Goal: Obtain resource: Obtain resource

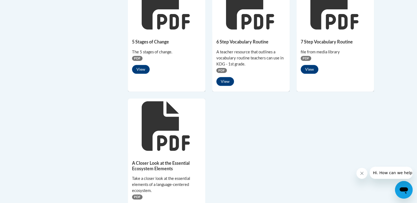
scroll to position [413, 0]
click at [223, 82] on button "View" at bounding box center [225, 81] width 18 height 9
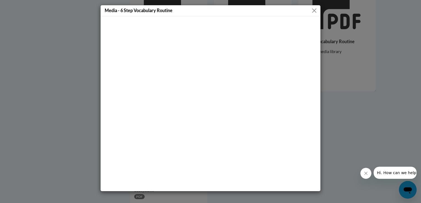
click at [316, 11] on button "Close" at bounding box center [314, 10] width 7 height 7
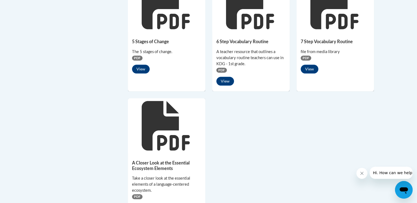
click at [245, 18] on icon at bounding box center [251, 5] width 50 height 50
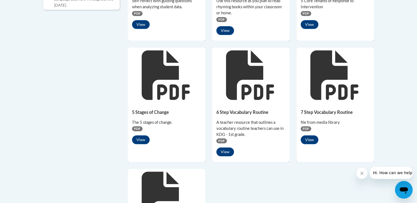
scroll to position [220, 0]
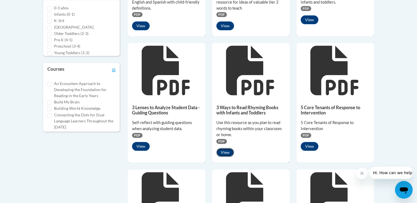
click at [219, 152] on button "View" at bounding box center [225, 152] width 18 height 9
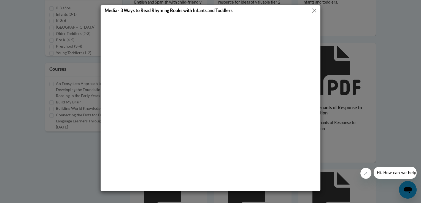
click at [315, 10] on button "Close" at bounding box center [314, 10] width 7 height 7
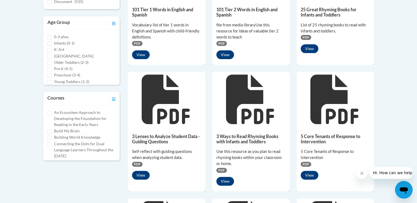
scroll to position [193, 0]
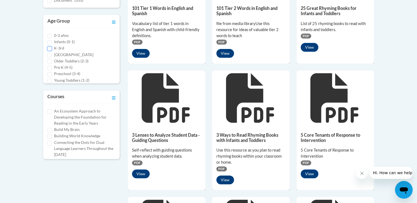
click at [50, 48] on input "K-3rd" at bounding box center [49, 49] width 4 height 4
checkbox input "true"
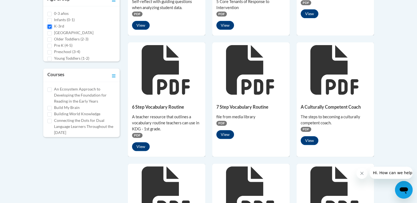
scroll to position [55, 0]
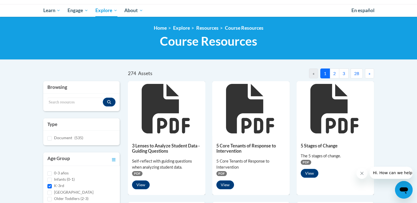
click at [359, 73] on button "28" at bounding box center [356, 74] width 12 height 10
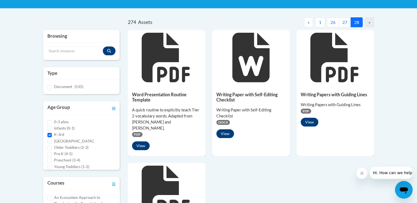
scroll to position [138, 0]
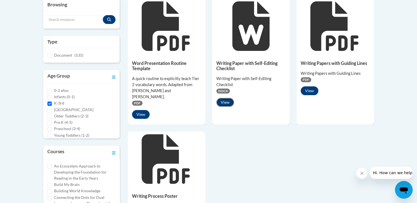
click at [226, 103] on button "View" at bounding box center [225, 102] width 18 height 9
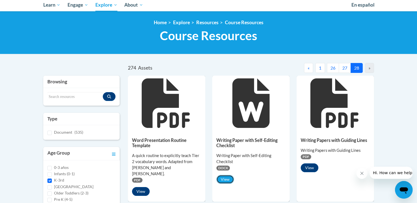
scroll to position [55, 0]
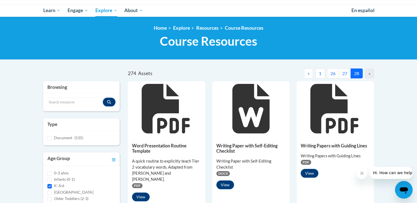
click at [342, 75] on button "27" at bounding box center [345, 74] width 12 height 10
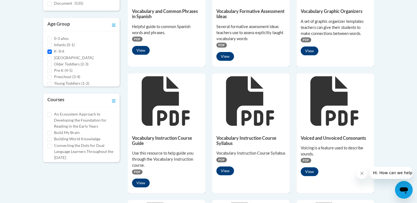
scroll to position [138, 0]
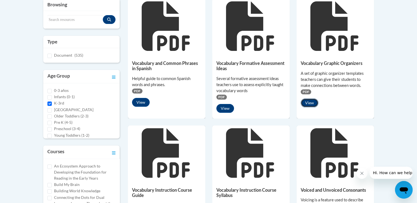
click at [309, 103] on button "View" at bounding box center [310, 103] width 18 height 9
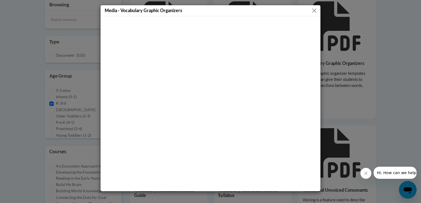
click at [396, 61] on div "Media - Vocabulary Graphic Organizers" at bounding box center [210, 101] width 421 height 203
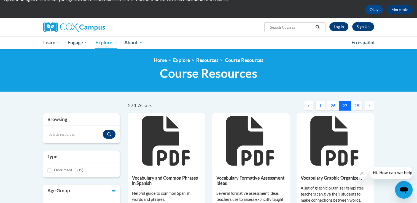
scroll to position [0, 0]
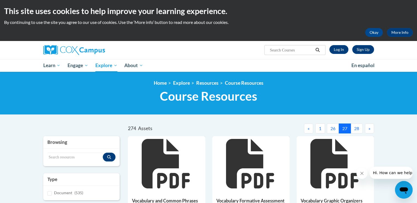
click at [333, 129] on button "26" at bounding box center [333, 129] width 12 height 10
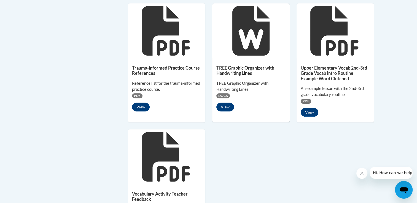
scroll to position [413, 0]
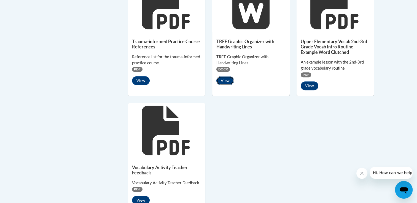
click at [225, 80] on button "View" at bounding box center [225, 80] width 18 height 9
click at [230, 82] on button "View" at bounding box center [225, 80] width 18 height 9
click at [306, 84] on button "View" at bounding box center [310, 86] width 18 height 9
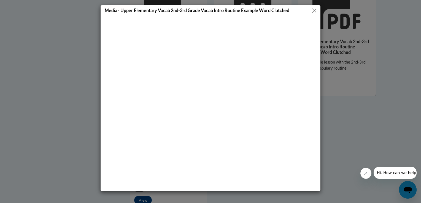
click at [353, 65] on div "Media - Upper Elementary Vocab 2nd-3rd Grade Vocab Intro Routine Example Word C…" at bounding box center [210, 101] width 421 height 203
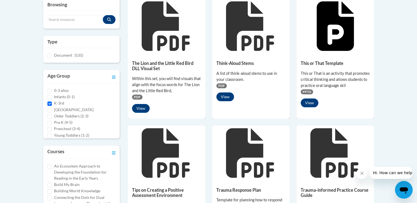
scroll to position [110, 0]
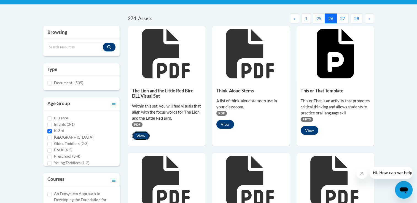
click at [143, 136] on button "View" at bounding box center [141, 136] width 18 height 9
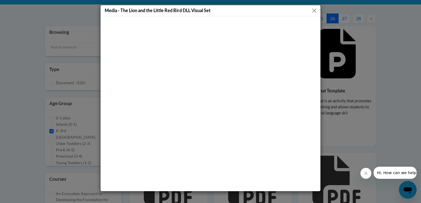
click at [313, 11] on button "Close" at bounding box center [314, 10] width 7 height 7
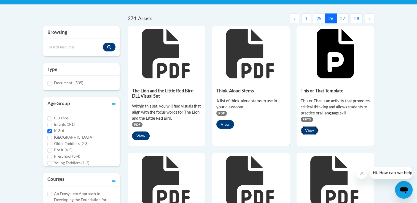
click at [309, 131] on button "View" at bounding box center [310, 130] width 18 height 9
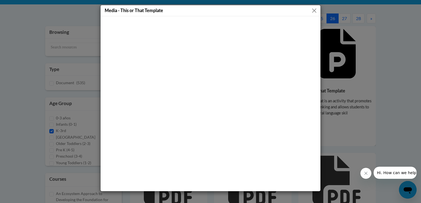
click at [315, 10] on button "Close" at bounding box center [314, 10] width 7 height 7
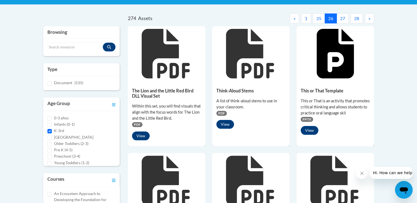
click at [320, 20] on button "25" at bounding box center [319, 18] width 12 height 10
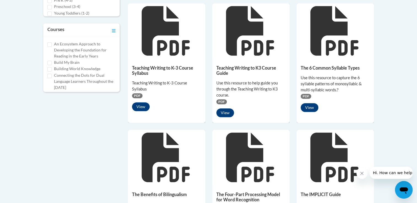
scroll to position [220, 0]
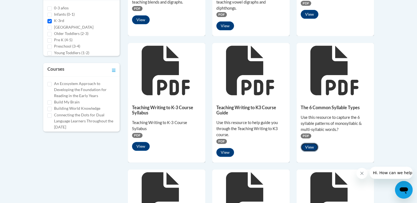
click at [302, 148] on button "View" at bounding box center [310, 147] width 18 height 9
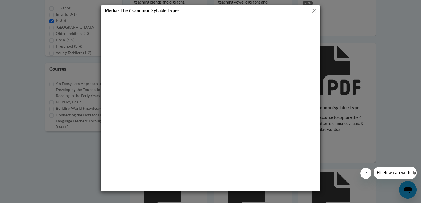
click at [313, 10] on button "Close" at bounding box center [314, 10] width 7 height 7
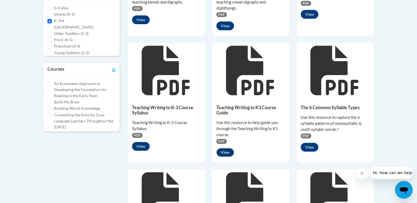
click at [223, 152] on button "View" at bounding box center [225, 152] width 18 height 9
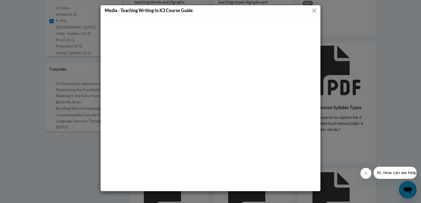
click at [316, 11] on button "Close" at bounding box center [314, 10] width 7 height 7
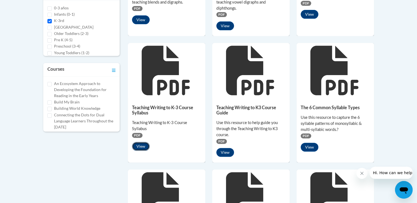
click at [147, 145] on button "View" at bounding box center [141, 146] width 18 height 9
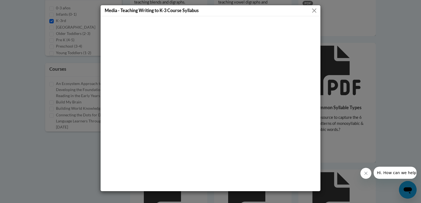
click at [311, 10] on button "Close" at bounding box center [314, 10] width 7 height 7
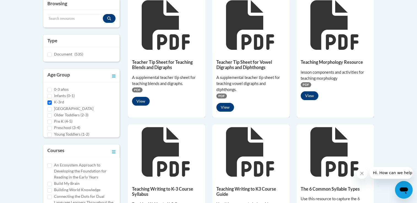
scroll to position [110, 0]
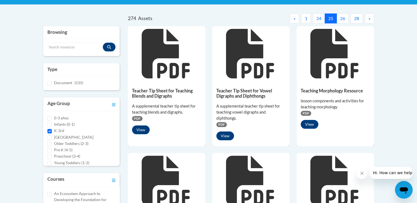
click at [314, 18] on button "24" at bounding box center [319, 18] width 12 height 10
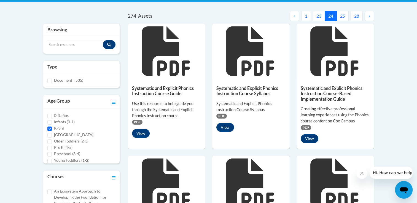
scroll to position [83, 0]
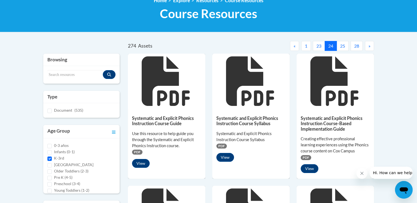
click at [317, 43] on button "23" at bounding box center [319, 46] width 12 height 10
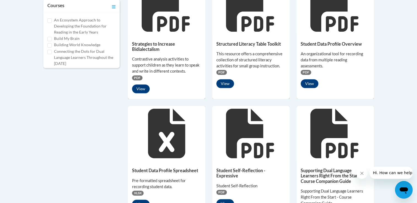
scroll to position [303, 0]
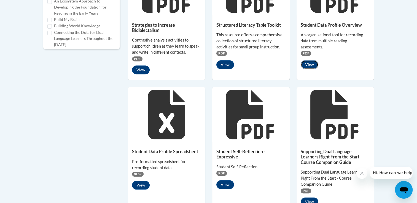
click at [309, 63] on button "View" at bounding box center [310, 64] width 18 height 9
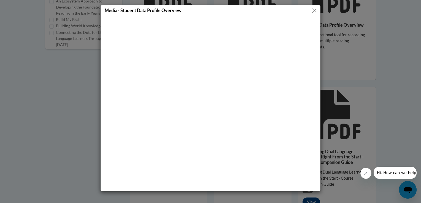
click at [315, 10] on button "Close" at bounding box center [314, 10] width 7 height 7
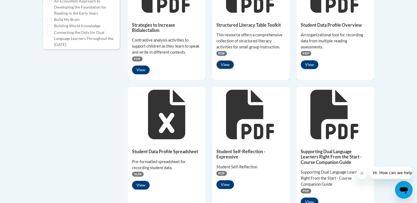
click at [229, 65] on button "View" at bounding box center [225, 64] width 18 height 9
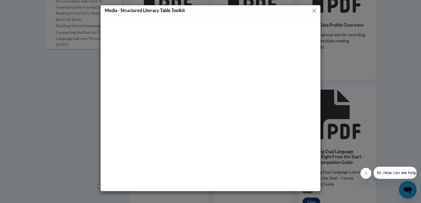
click at [313, 10] on button "Close" at bounding box center [314, 10] width 7 height 7
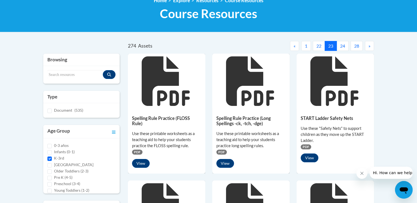
scroll to position [110, 0]
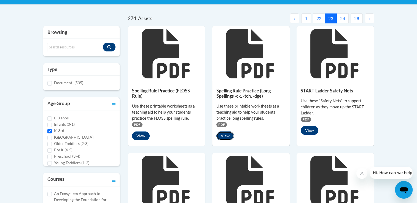
click at [228, 134] on button "View" at bounding box center [225, 136] width 18 height 9
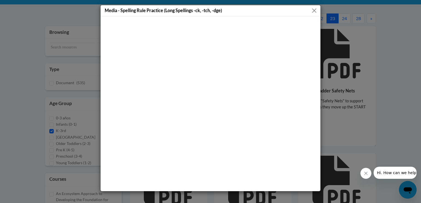
click at [311, 10] on button "Close" at bounding box center [314, 10] width 7 height 7
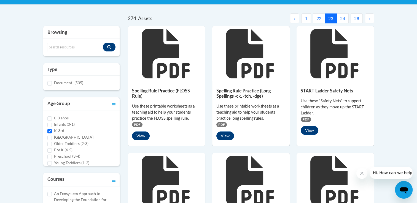
click at [316, 18] on button "22" at bounding box center [319, 18] width 12 height 10
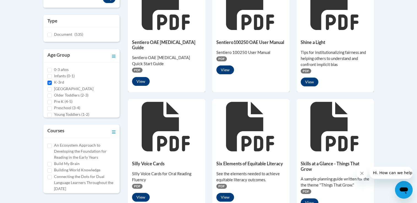
scroll to position [165, 0]
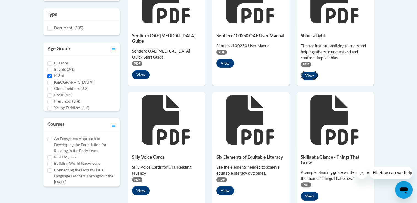
click at [313, 74] on button "View" at bounding box center [310, 75] width 18 height 9
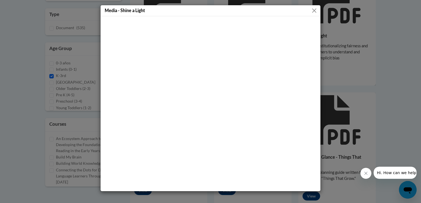
click at [317, 9] on button "Close" at bounding box center [314, 10] width 7 height 7
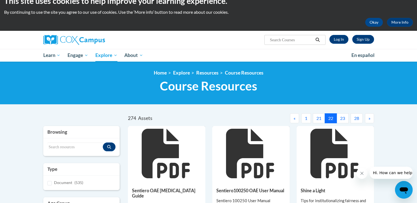
scroll to position [0, 0]
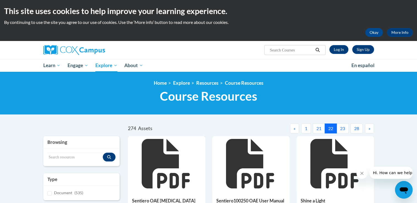
click at [315, 130] on button "21" at bounding box center [319, 129] width 12 height 10
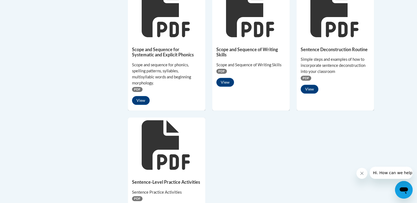
scroll to position [413, 0]
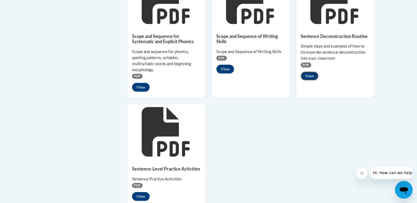
click at [309, 73] on button "View" at bounding box center [310, 76] width 18 height 9
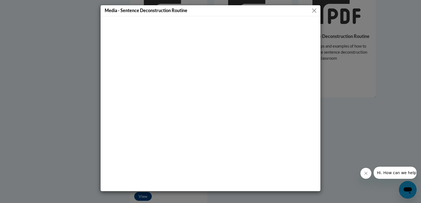
click at [352, 73] on div "Media - Sentence Deconstruction Routine" at bounding box center [210, 101] width 421 height 203
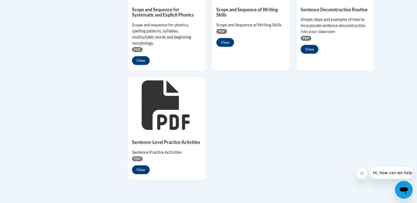
scroll to position [441, 0]
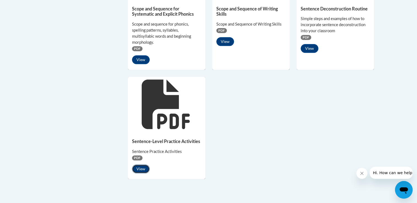
click at [132, 167] on button "View" at bounding box center [141, 169] width 18 height 9
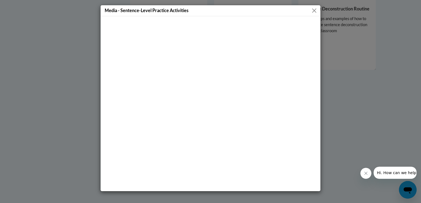
click at [358, 94] on div "Media - Sentence-Level Practice Activities" at bounding box center [210, 101] width 421 height 203
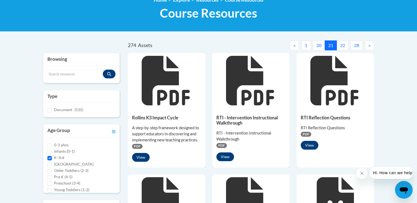
scroll to position [83, 0]
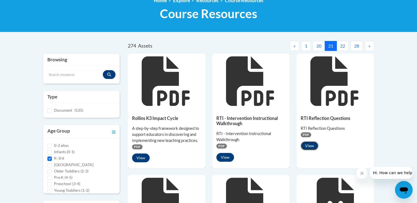
click at [317, 145] on button "View" at bounding box center [310, 146] width 18 height 9
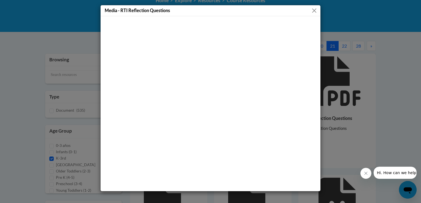
click at [313, 10] on button "Close" at bounding box center [314, 10] width 7 height 7
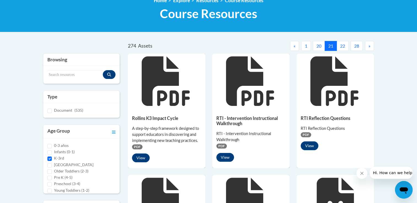
click at [320, 46] on button "20" at bounding box center [319, 46] width 12 height 10
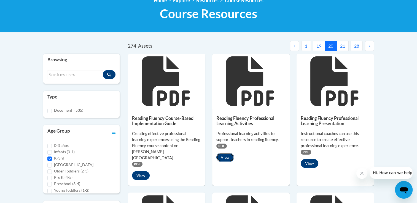
click at [226, 158] on button "View" at bounding box center [225, 157] width 18 height 9
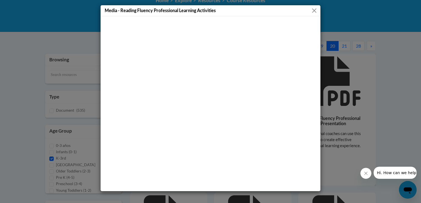
click at [314, 13] on button "Close" at bounding box center [314, 10] width 7 height 7
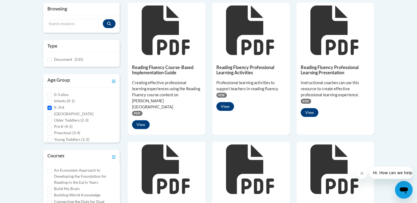
scroll to position [110, 0]
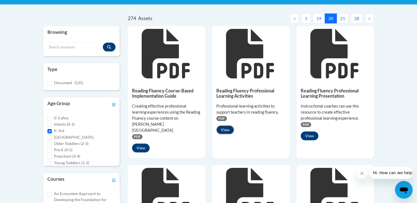
click at [226, 128] on button "View" at bounding box center [225, 130] width 18 height 9
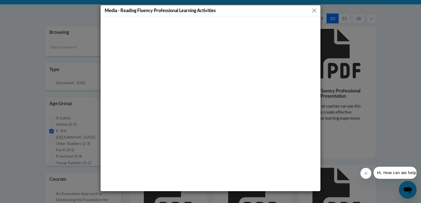
click at [313, 8] on button "Close" at bounding box center [314, 10] width 7 height 7
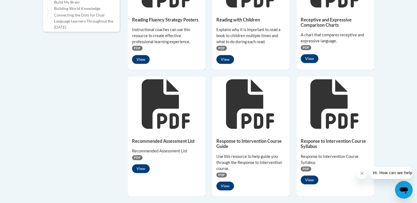
scroll to position [331, 0]
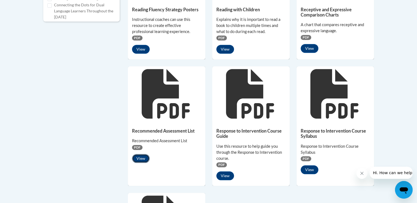
click at [145, 154] on button "View" at bounding box center [141, 158] width 18 height 9
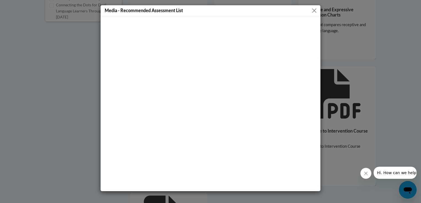
click at [313, 12] on button "Close" at bounding box center [314, 10] width 7 height 7
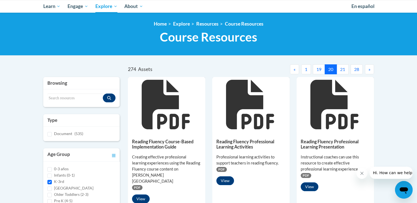
scroll to position [55, 0]
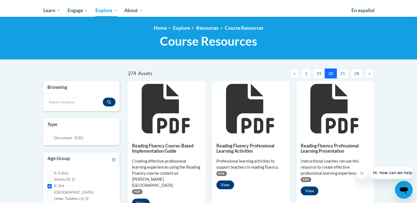
click at [320, 74] on button "19" at bounding box center [319, 74] width 12 height 10
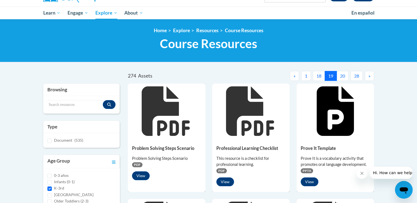
scroll to position [83, 0]
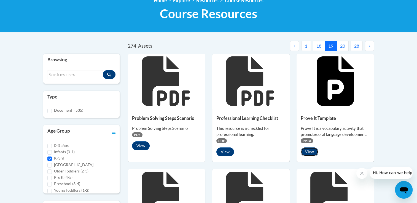
click at [310, 150] on button "View" at bounding box center [310, 152] width 18 height 9
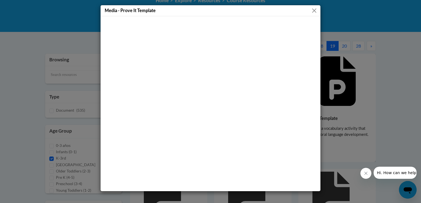
click at [313, 9] on button "Close" at bounding box center [314, 10] width 7 height 7
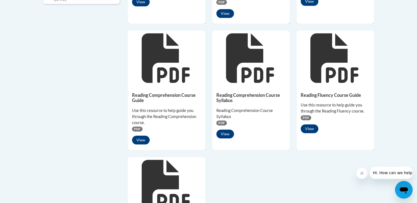
scroll to position [358, 0]
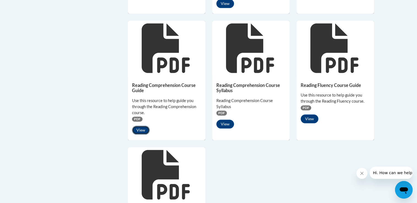
click at [142, 130] on button "View" at bounding box center [141, 130] width 18 height 9
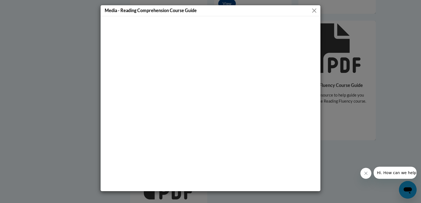
click at [313, 10] on button "Close" at bounding box center [314, 10] width 7 height 7
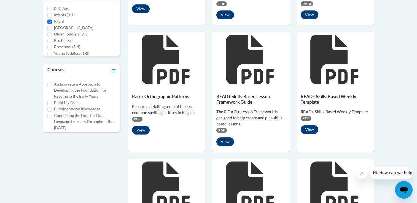
scroll to position [220, 0]
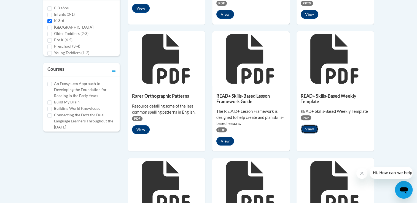
click at [311, 128] on button "View" at bounding box center [310, 129] width 18 height 9
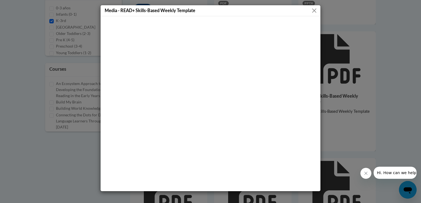
click at [376, 71] on div "Media - READ+ Skills-Based Weekly Template" at bounding box center [210, 101] width 421 height 203
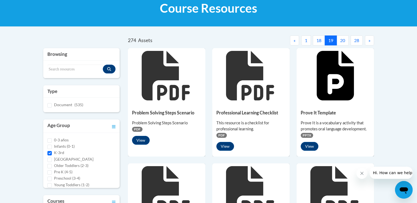
scroll to position [83, 0]
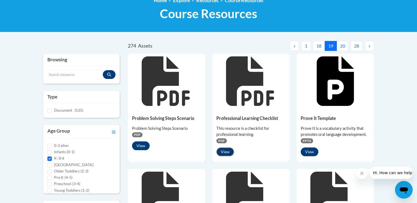
click at [225, 153] on button "View" at bounding box center [225, 152] width 18 height 9
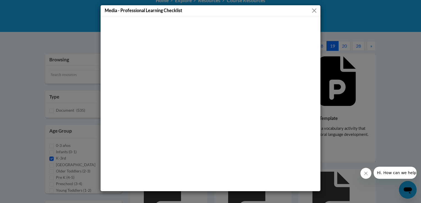
click at [312, 10] on button "Close" at bounding box center [314, 10] width 7 height 7
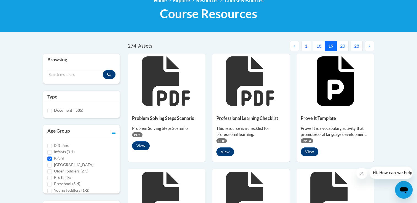
click at [319, 43] on button "18" at bounding box center [319, 46] width 12 height 10
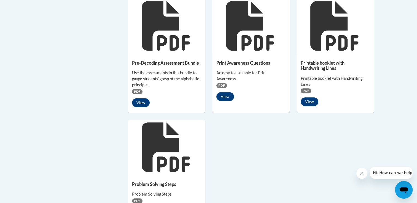
scroll to position [413, 0]
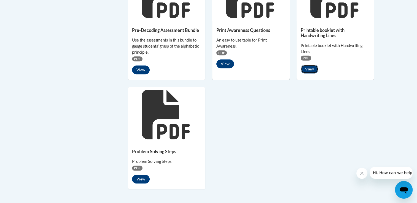
click at [305, 69] on button "View" at bounding box center [310, 69] width 18 height 9
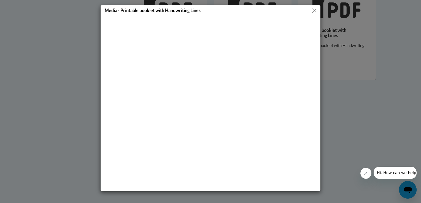
click at [313, 10] on button "Close" at bounding box center [314, 10] width 7 height 7
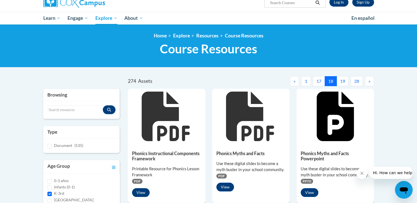
scroll to position [28, 0]
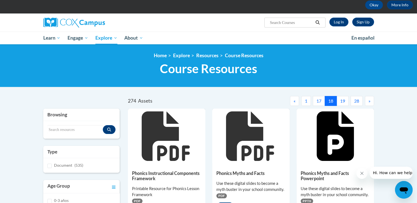
click at [316, 100] on button "17" at bounding box center [319, 101] width 12 height 10
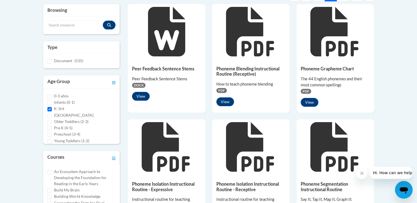
scroll to position [83, 0]
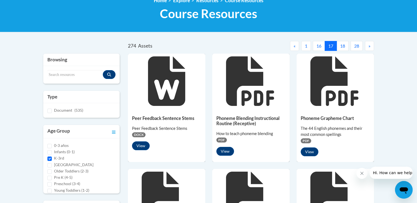
click at [322, 44] on button "16" at bounding box center [319, 46] width 12 height 10
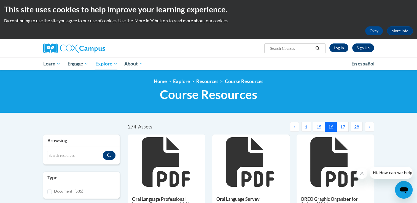
scroll to position [0, 0]
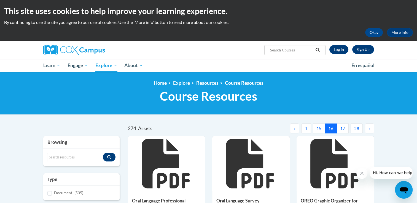
click at [318, 126] on button "15" at bounding box center [319, 129] width 12 height 10
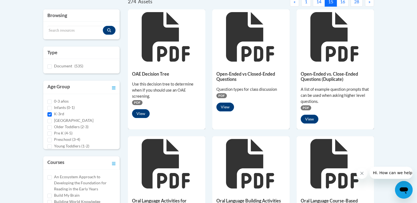
scroll to position [28, 0]
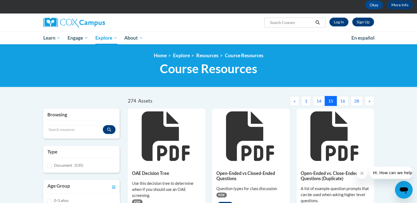
click at [315, 101] on button "14" at bounding box center [319, 101] width 12 height 10
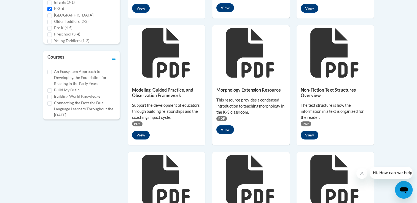
scroll to position [55, 0]
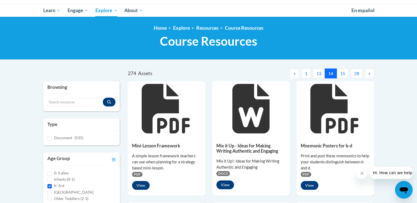
click at [314, 72] on button "13" at bounding box center [319, 74] width 12 height 10
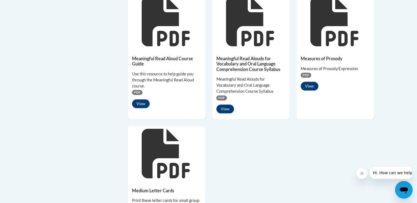
scroll to position [441, 0]
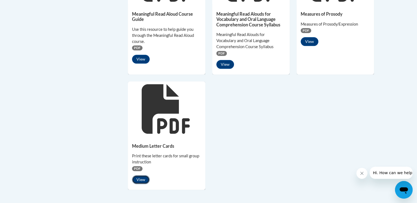
click at [146, 180] on button "View" at bounding box center [141, 179] width 18 height 9
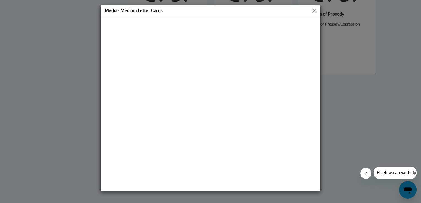
click at [339, 42] on div "Media - Medium Letter Cards" at bounding box center [210, 101] width 421 height 203
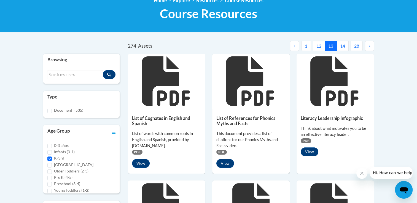
scroll to position [0, 0]
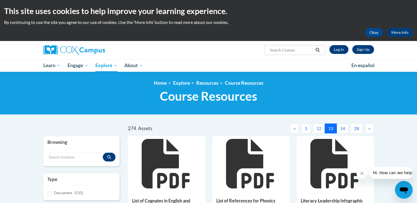
click at [319, 127] on button "12" at bounding box center [319, 129] width 12 height 10
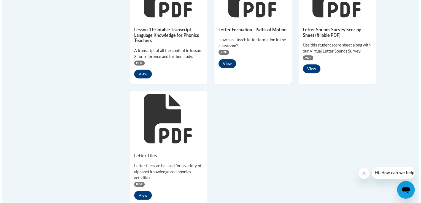
scroll to position [413, 0]
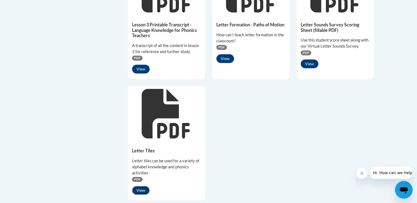
click at [139, 188] on button "View" at bounding box center [141, 190] width 18 height 9
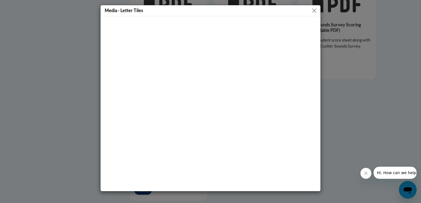
click at [313, 12] on button "Close" at bounding box center [314, 10] width 7 height 7
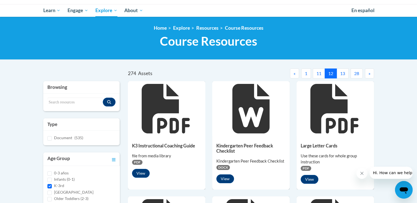
scroll to position [0, 0]
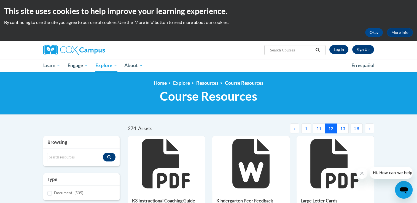
click at [317, 128] on button "11" at bounding box center [319, 129] width 12 height 10
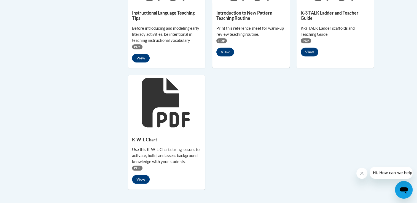
scroll to position [468, 0]
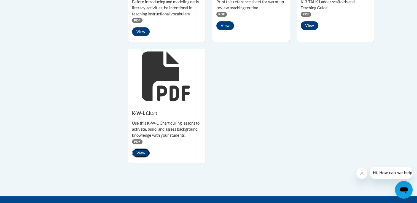
click at [141, 152] on button "View" at bounding box center [141, 153] width 18 height 9
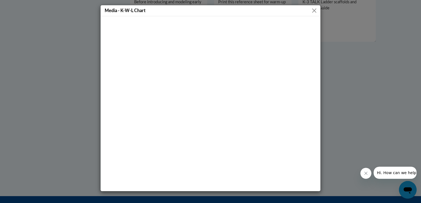
click at [316, 9] on button "Close" at bounding box center [314, 10] width 7 height 7
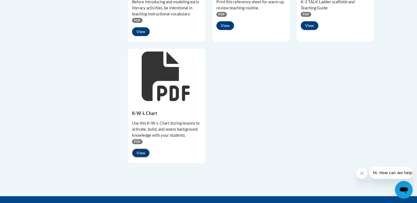
click at [139, 151] on button "View" at bounding box center [141, 153] width 18 height 9
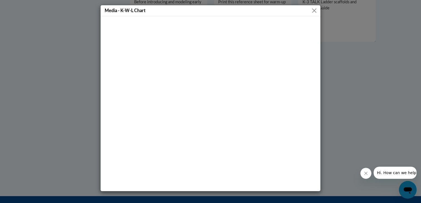
click at [358, 90] on div "Media - K-W-L Chart" at bounding box center [210, 101] width 421 height 203
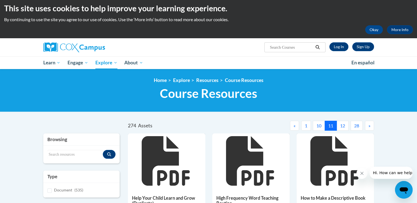
scroll to position [0, 0]
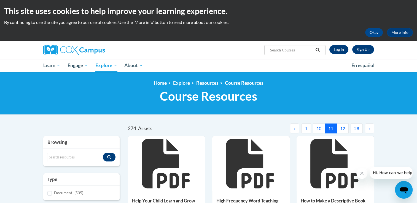
click at [320, 128] on button "10" at bounding box center [319, 129] width 12 height 10
click at [320, 130] on button "9" at bounding box center [320, 129] width 10 height 10
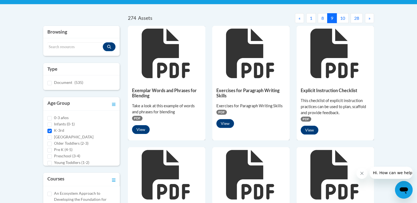
scroll to position [55, 0]
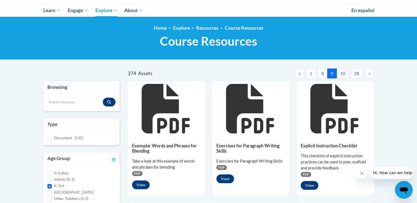
click at [325, 72] on button "8" at bounding box center [323, 74] width 10 height 10
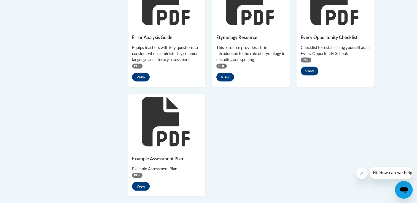
scroll to position [441, 0]
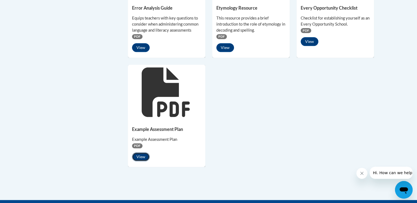
click at [138, 157] on button "View" at bounding box center [141, 157] width 18 height 9
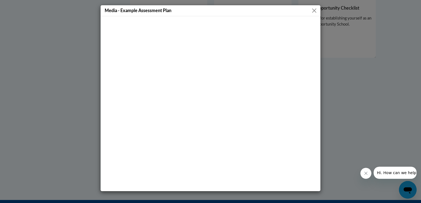
click at [314, 10] on button "Close" at bounding box center [314, 10] width 7 height 7
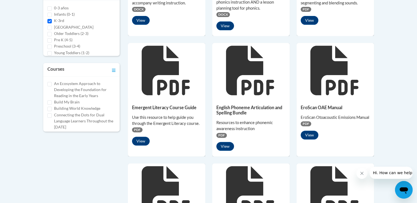
scroll to position [28, 0]
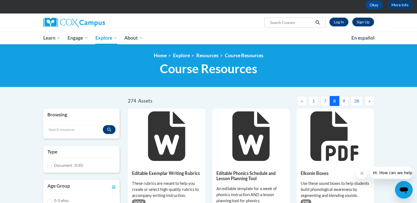
click at [324, 101] on button "7" at bounding box center [325, 101] width 10 height 10
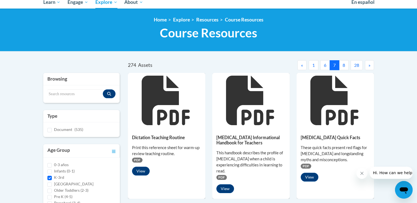
scroll to position [0, 0]
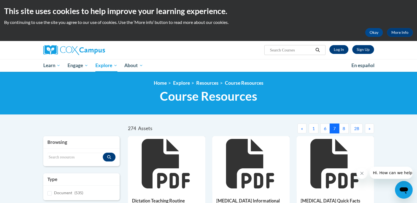
click at [321, 129] on button "6" at bounding box center [325, 129] width 10 height 10
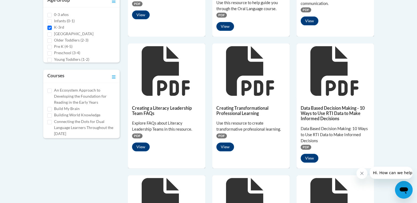
scroll to position [55, 0]
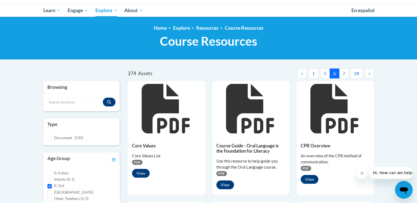
click at [322, 74] on button "5" at bounding box center [325, 74] width 10 height 10
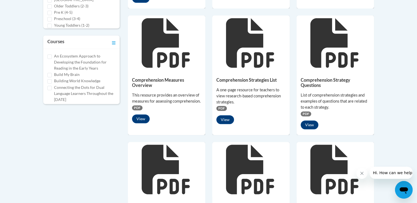
scroll to position [110, 0]
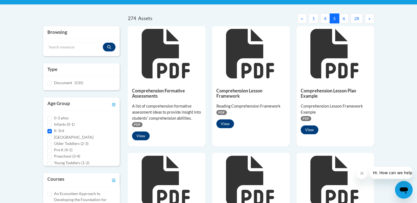
click at [321, 16] on button "4" at bounding box center [325, 18] width 10 height 10
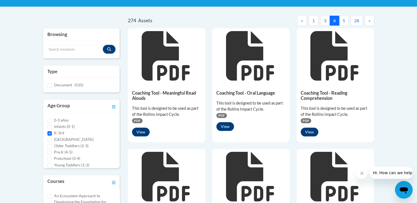
scroll to position [28, 0]
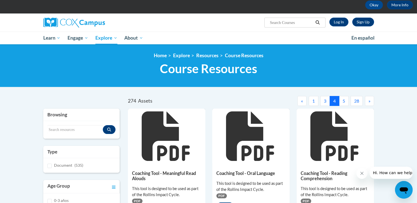
click at [327, 99] on button "3" at bounding box center [325, 101] width 10 height 10
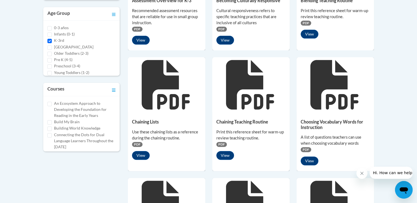
scroll to position [275, 0]
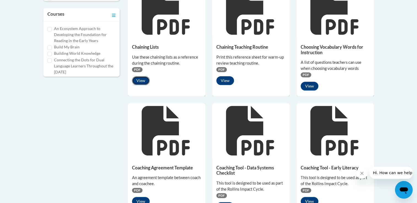
click at [137, 82] on button "View" at bounding box center [141, 80] width 18 height 9
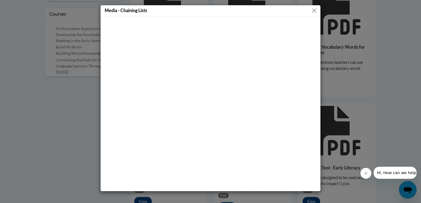
click at [357, 66] on div "Media - Chaining Lists" at bounding box center [210, 101] width 421 height 203
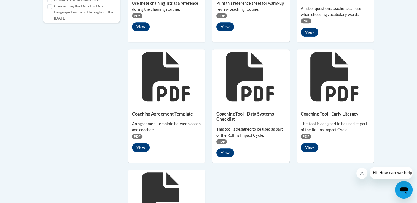
scroll to position [331, 0]
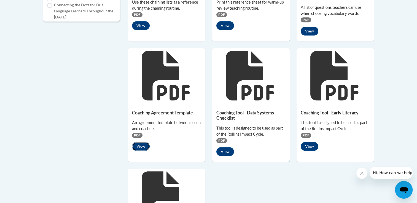
click at [145, 147] on button "View" at bounding box center [141, 146] width 18 height 9
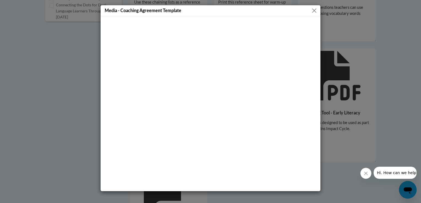
click at [384, 43] on div "Media - Coaching Agreement Template" at bounding box center [210, 101] width 421 height 203
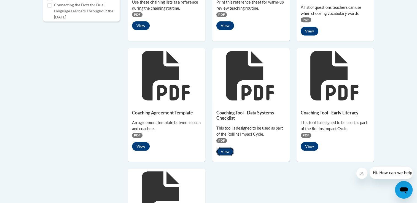
click at [223, 153] on button "View" at bounding box center [225, 151] width 18 height 9
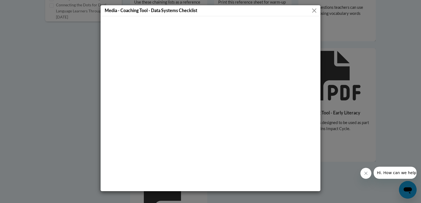
click at [397, 63] on div "Media - Coaching Tool - Data Systems Checklist" at bounding box center [210, 101] width 421 height 203
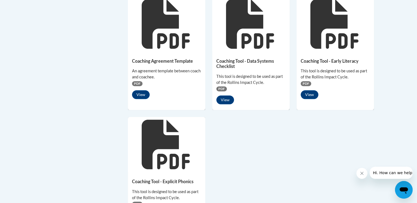
scroll to position [386, 0]
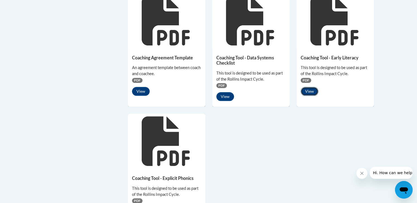
click at [311, 93] on button "View" at bounding box center [310, 91] width 18 height 9
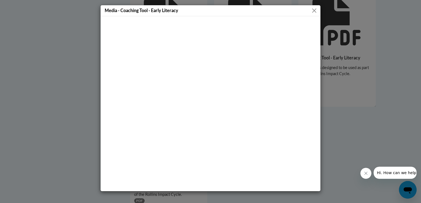
click at [316, 12] on button "Close" at bounding box center [314, 10] width 7 height 7
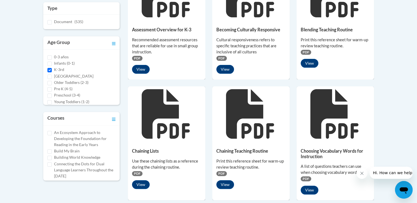
scroll to position [55, 0]
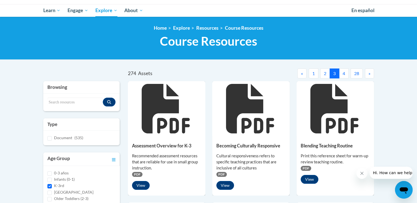
click at [321, 73] on button "2" at bounding box center [325, 74] width 10 height 10
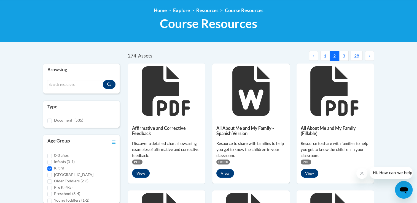
scroll to position [0, 0]
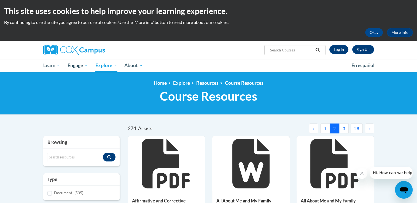
click at [321, 127] on button "1" at bounding box center [325, 129] width 10 height 10
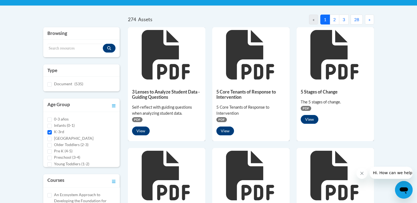
scroll to position [110, 0]
